Goal: Task Accomplishment & Management: Complete application form

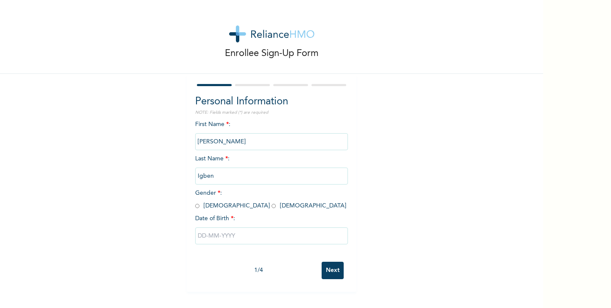
click at [272, 205] on input "radio" at bounding box center [274, 206] width 4 height 8
radio input "true"
click at [213, 241] on input "text" at bounding box center [271, 235] width 153 height 17
select select "8"
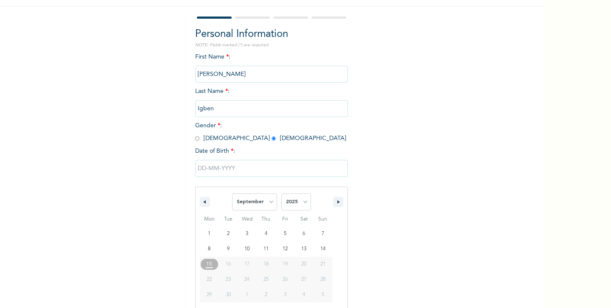
scroll to position [77, 0]
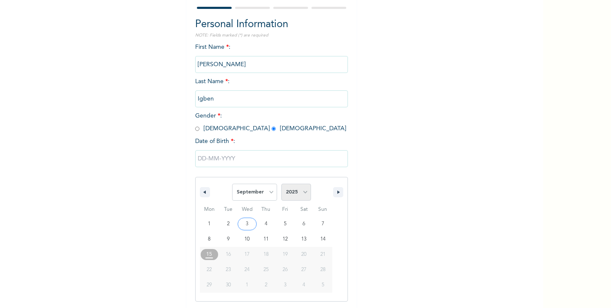
click at [300, 191] on select "2025 2024 2023 2022 2021 2020 2019 2018 2017 2016 2015 2014 2013 2012 2011 2010…" at bounding box center [296, 192] width 30 height 17
select select "2000"
click at [281, 184] on select "2025 2024 2023 2022 2021 2020 2019 2018 2017 2016 2015 2014 2013 2012 2011 2010…" at bounding box center [296, 192] width 30 height 17
click at [260, 190] on select "January February March April May June July August September October November De…" at bounding box center [254, 192] width 45 height 17
select select "6"
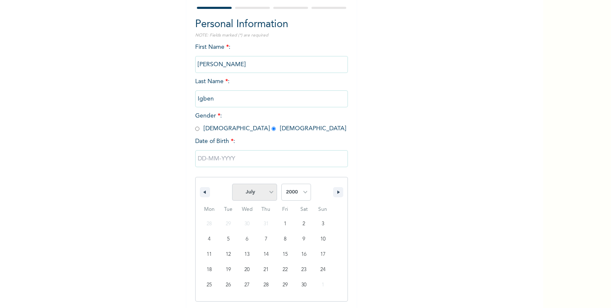
click at [232, 184] on select "January February March April May June July August September October November De…" at bounding box center [254, 192] width 45 height 17
type input "[DATE]"
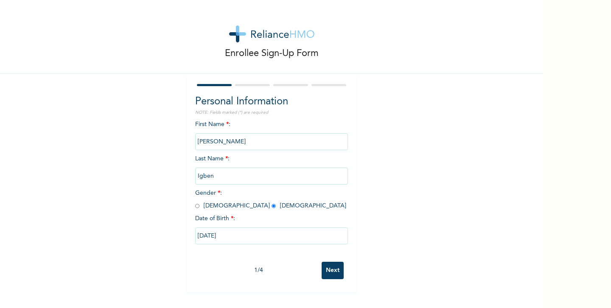
click at [332, 269] on input "Next" at bounding box center [333, 270] width 22 height 17
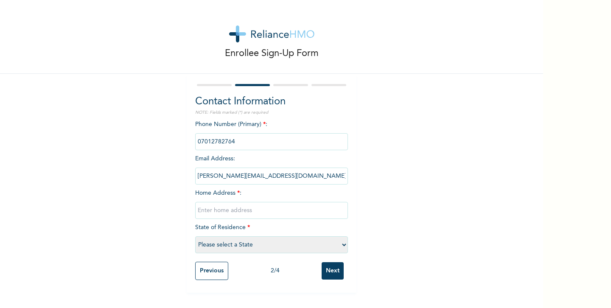
click at [204, 213] on input "text" at bounding box center [271, 210] width 153 height 17
type input "[STREET_ADDRESS], [GEOGRAPHIC_DATA], Surulere"
click at [287, 238] on select "Please select a State [PERSON_NAME] (FCT) [PERSON_NAME] Ibom [GEOGRAPHIC_DATA] …" at bounding box center [271, 244] width 153 height 17
select select "25"
click at [195, 236] on select "Please select a State [PERSON_NAME] (FCT) [PERSON_NAME] Ibom [GEOGRAPHIC_DATA] …" at bounding box center [271, 244] width 153 height 17
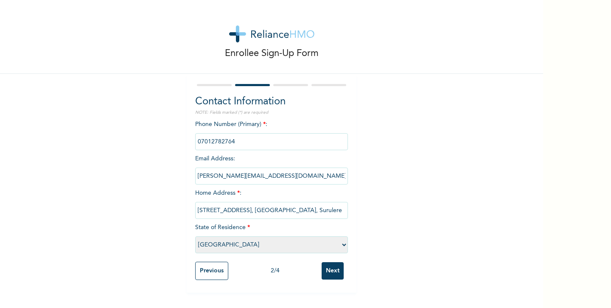
click at [323, 275] on input "Next" at bounding box center [333, 270] width 22 height 17
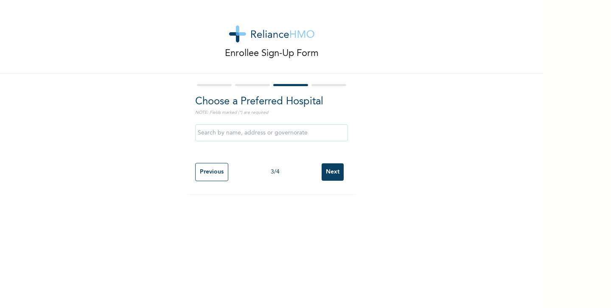
click at [242, 129] on input "text" at bounding box center [271, 132] width 153 height 17
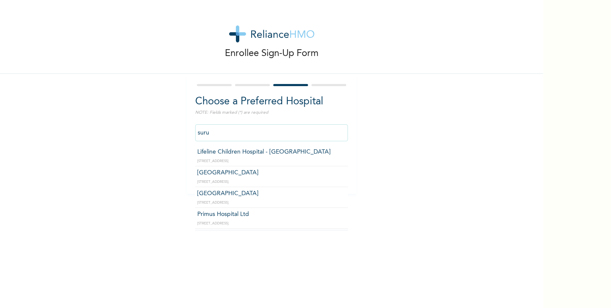
type input "[GEOGRAPHIC_DATA]"
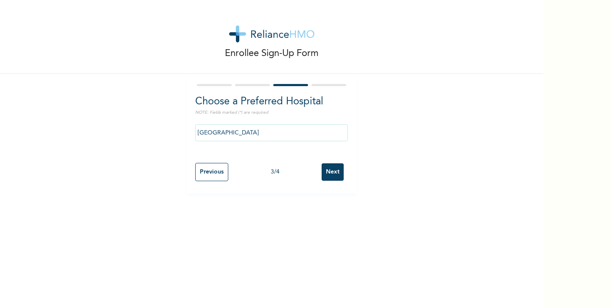
click at [322, 167] on input "Next" at bounding box center [333, 171] width 22 height 17
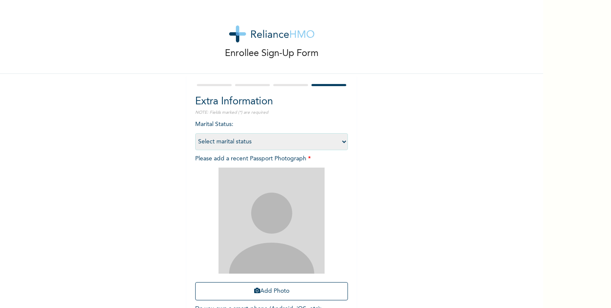
click at [330, 141] on select "Select marital status [DEMOGRAPHIC_DATA] Married [DEMOGRAPHIC_DATA] Widow/[DEMO…" at bounding box center [271, 141] width 153 height 17
select select "1"
click at [195, 133] on select "Select marital status [DEMOGRAPHIC_DATA] Married [DEMOGRAPHIC_DATA] Widow/[DEMO…" at bounding box center [271, 141] width 153 height 17
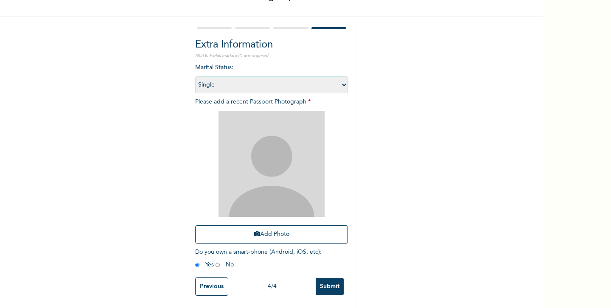
scroll to position [64, 0]
click at [369, 179] on div "Enrollee Sign-Up Form Extra Information NOTE: Fields marked (*) are required Ma…" at bounding box center [271, 125] width 543 height 365
click at [259, 225] on button "Add Photo" at bounding box center [271, 234] width 153 height 18
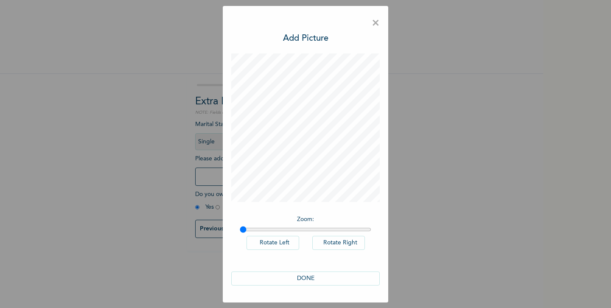
scroll to position [0, 0]
click at [322, 280] on button "DONE" at bounding box center [305, 279] width 148 height 14
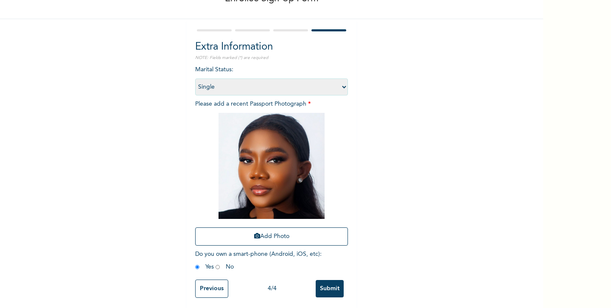
scroll to position [64, 0]
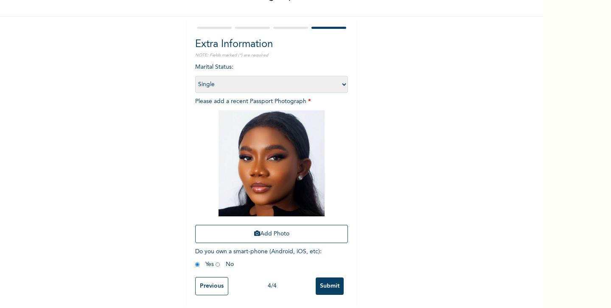
click at [317, 277] on input "Submit" at bounding box center [330, 285] width 28 height 17
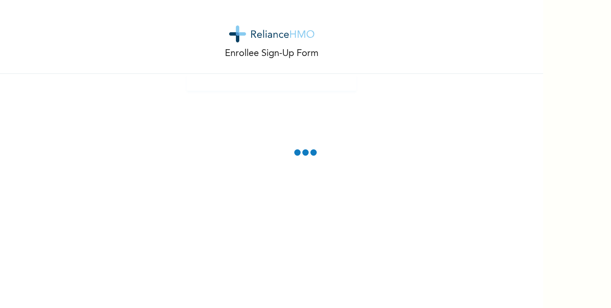
scroll to position [0, 0]
